Goal: Obtain resource: Download file/media

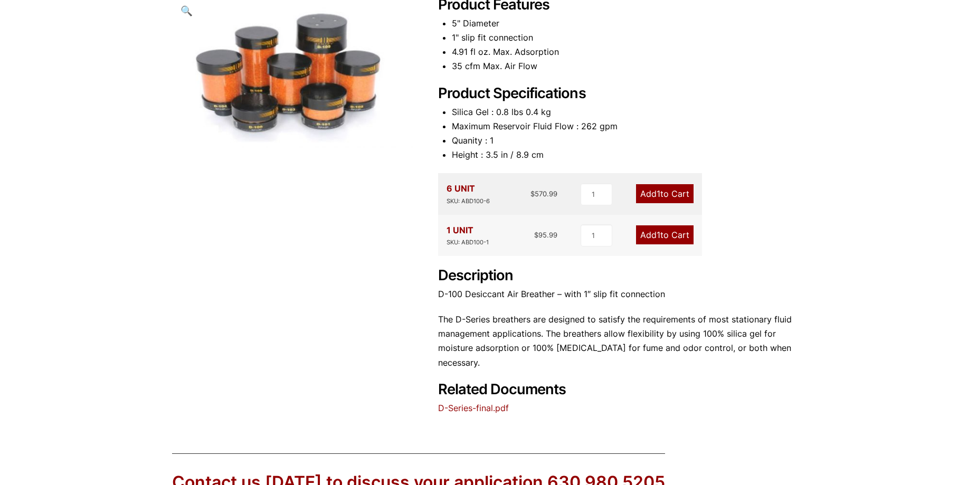
scroll to position [317, 0]
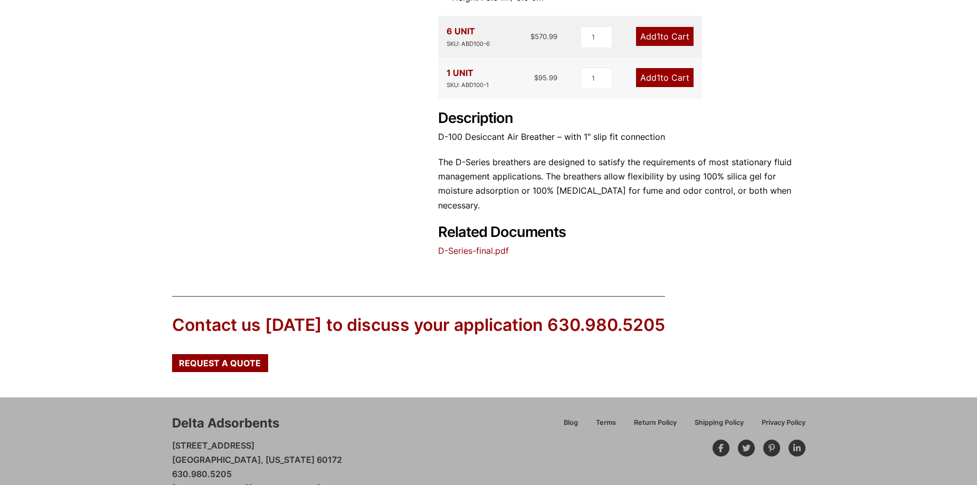
click at [499, 252] on link "D-Series-final.pdf" at bounding box center [473, 250] width 71 height 11
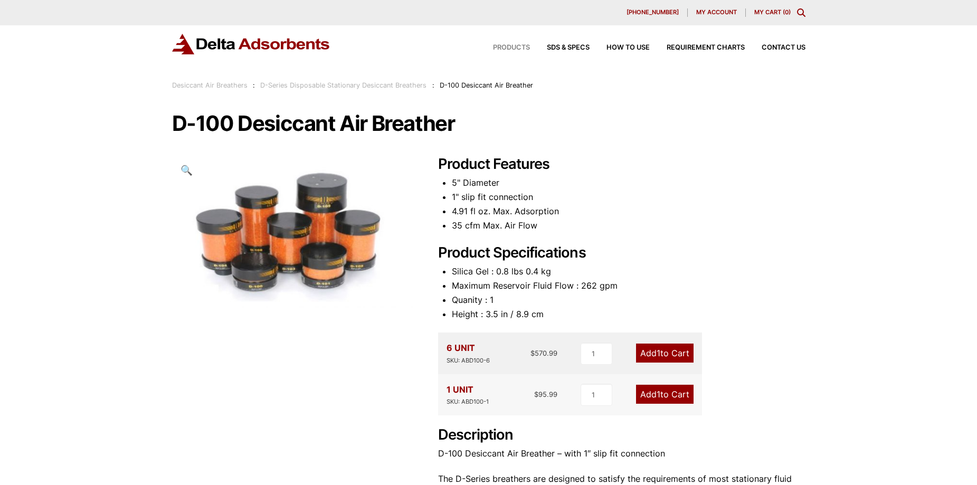
click at [511, 48] on span "Products" at bounding box center [511, 47] width 37 height 7
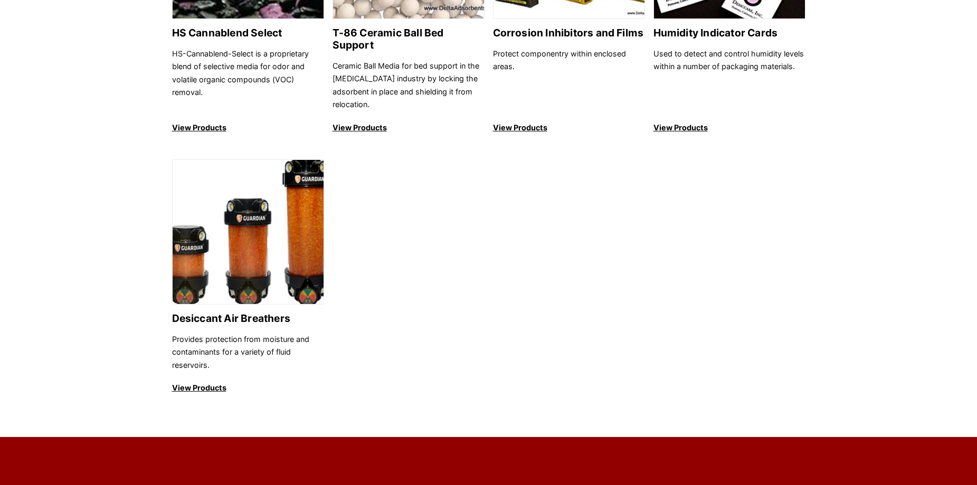
scroll to position [1109, 0]
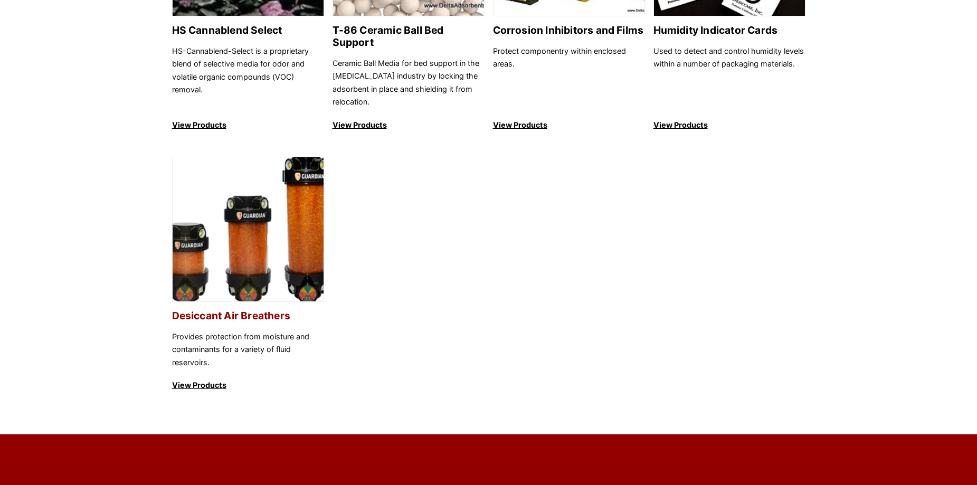
click at [233, 226] on img at bounding box center [248, 229] width 151 height 145
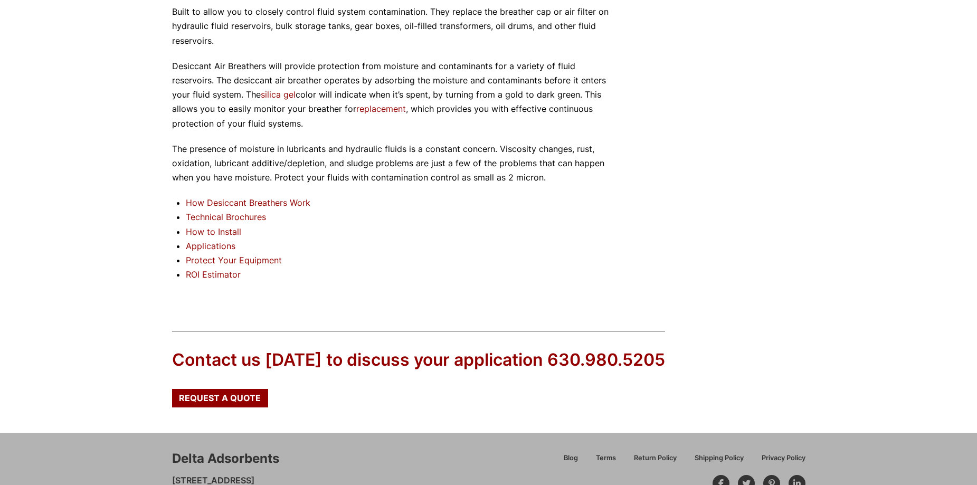
scroll to position [950, 0]
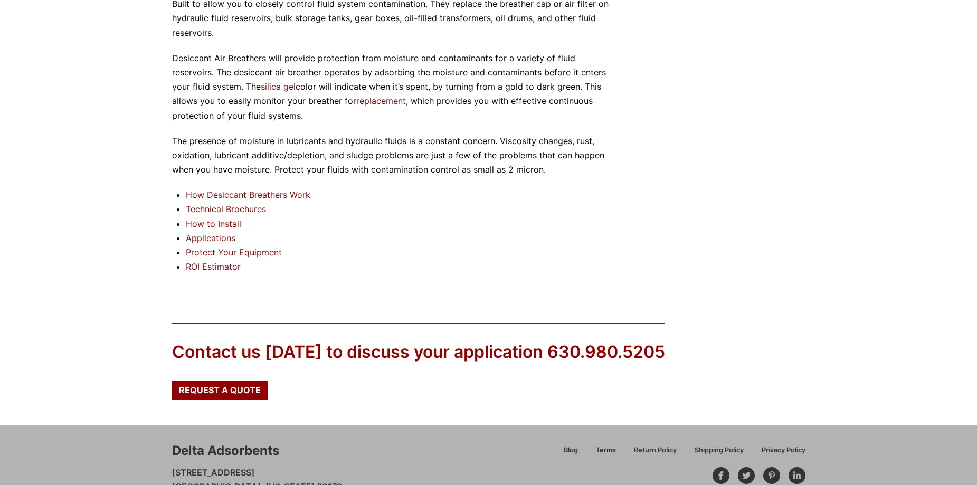
click at [237, 222] on link "How to Install" at bounding box center [213, 224] width 55 height 11
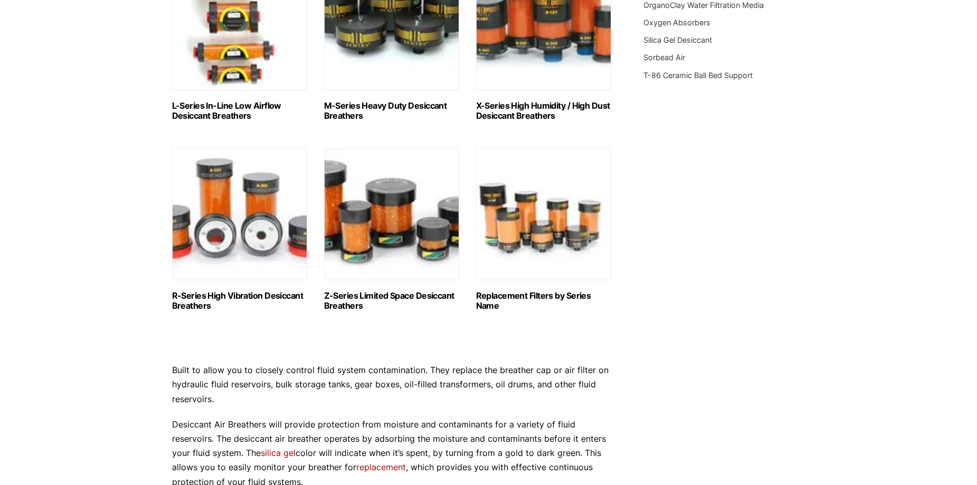
scroll to position [581, 0]
